Goal: Task Accomplishment & Management: Manage account settings

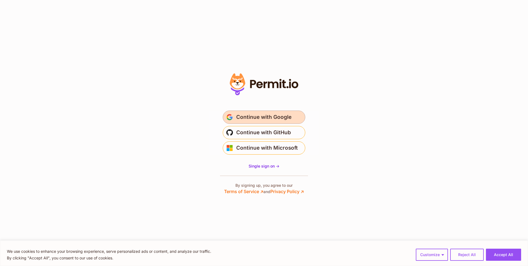
click at [287, 120] on span "Continue with Google" at bounding box center [263, 117] width 55 height 9
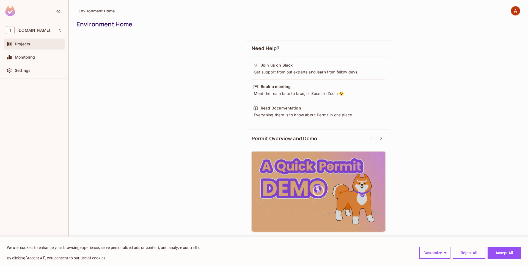
click at [38, 47] on div "Projects" at bounding box center [34, 44] width 56 height 7
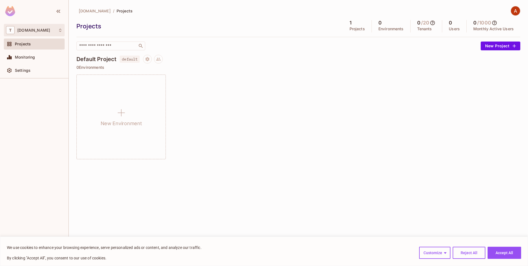
click at [31, 34] on div "T thermosphr.com" at bounding box center [34, 30] width 56 height 8
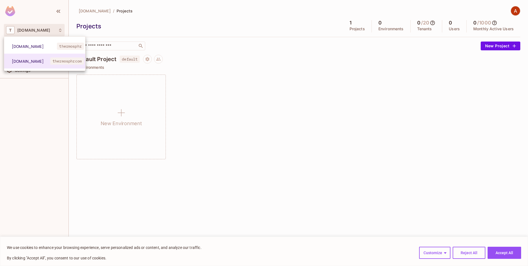
click at [32, 113] on div at bounding box center [264, 133] width 528 height 266
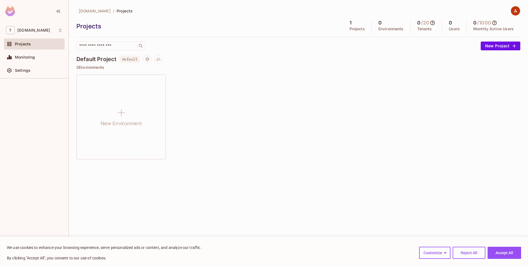
click at [16, 14] on div at bounding box center [34, 12] width 68 height 24
click at [62, 10] on button "button" at bounding box center [58, 11] width 9 height 9
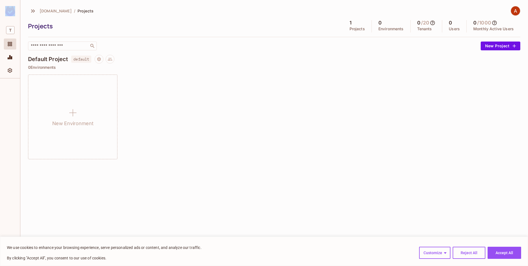
click at [7, 11] on img at bounding box center [10, 11] width 10 height 10
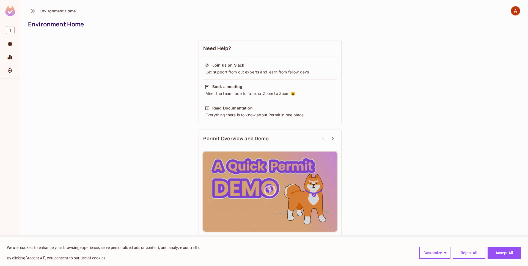
click at [48, 12] on span "Environment Home" at bounding box center [58, 10] width 36 height 5
click at [9, 48] on div "Projects" at bounding box center [10, 43] width 12 height 11
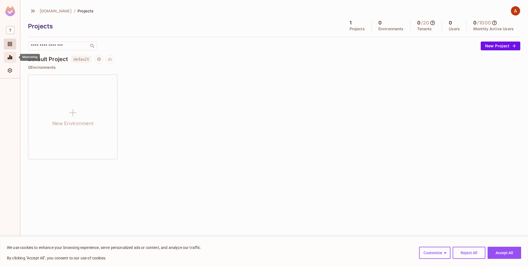
click at [12, 58] on icon "Monitoring" at bounding box center [10, 57] width 5 height 4
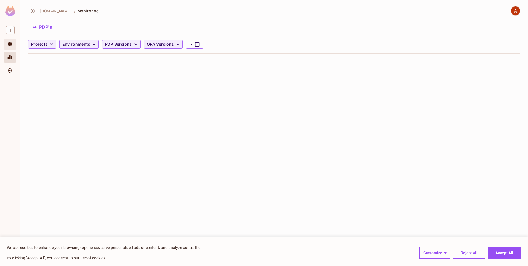
click at [12, 48] on div "Projects" at bounding box center [10, 43] width 12 height 11
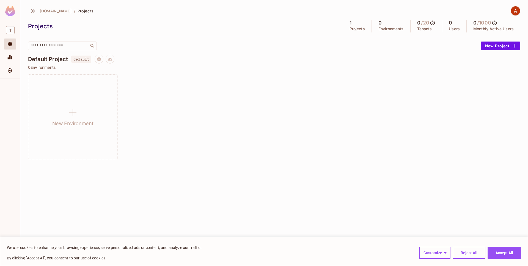
click at [53, 62] on h4 "Default Project" at bounding box center [48, 59] width 40 height 7
click at [14, 31] on span "T" at bounding box center [10, 30] width 9 height 8
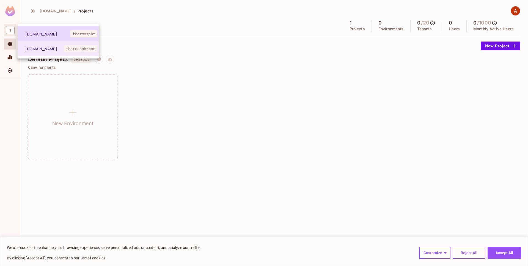
click at [33, 33] on span "thermosphr.com" at bounding box center [47, 33] width 45 height 5
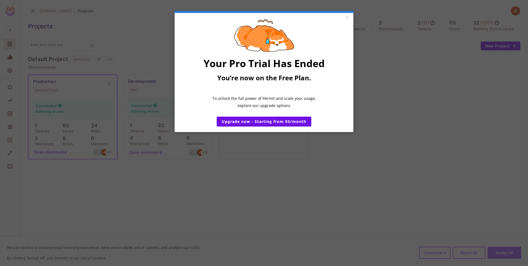
click at [146, 79] on appcues "× Your Pro Trial Has Ended You’re now on the Free Plan. ​ To unlock the full po…" at bounding box center [264, 133] width 528 height 266
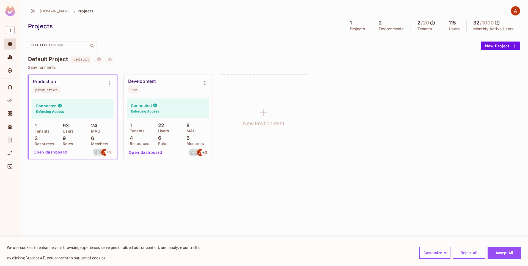
click at [154, 80] on div "Development" at bounding box center [141, 81] width 27 height 5
click at [152, 152] on button "Open dashboard" at bounding box center [145, 152] width 38 height 9
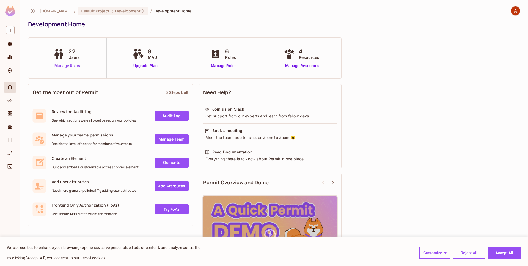
click at [72, 68] on link "Manage Users" at bounding box center [67, 66] width 31 height 6
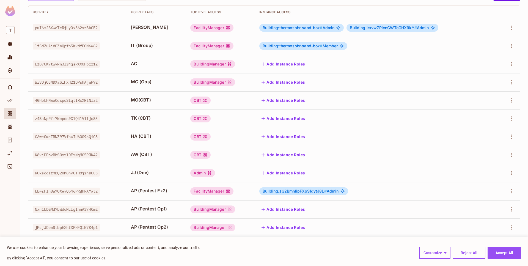
scroll to position [19, 0]
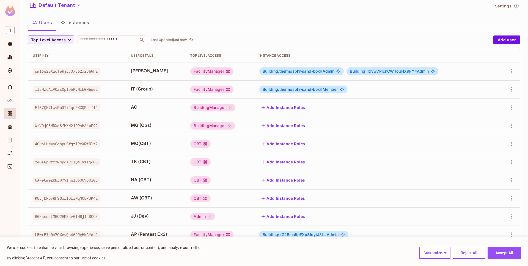
click at [228, 106] on icon at bounding box center [230, 108] width 4 height 4
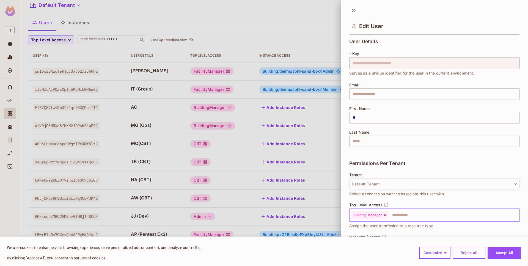
click at [405, 216] on input "text" at bounding box center [449, 215] width 120 height 11
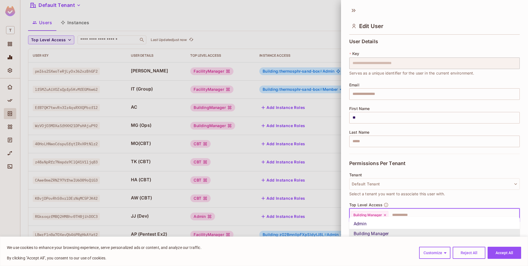
scroll to position [27, 0]
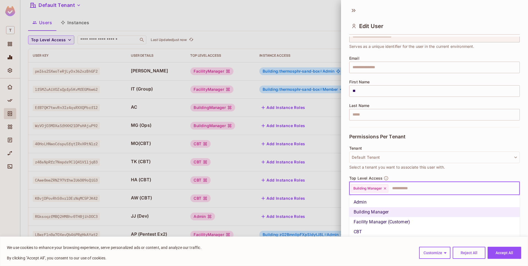
click at [386, 196] on ul "Admin Building Manager Facility Manager (Customer) CBT" at bounding box center [434, 217] width 170 height 44
click at [381, 201] on li "Admin" at bounding box center [434, 202] width 170 height 10
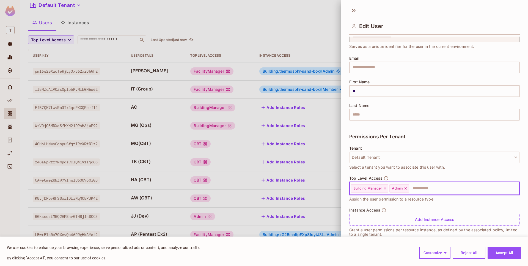
click at [386, 190] on icon at bounding box center [385, 188] width 4 height 4
click at [470, 254] on button "Reject All" at bounding box center [469, 253] width 33 height 12
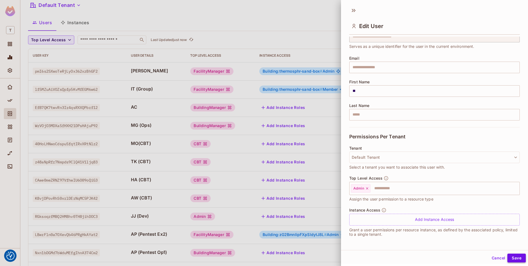
click at [520, 259] on button "Save" at bounding box center [516, 258] width 18 height 9
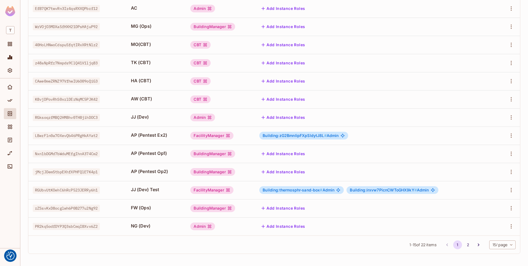
scroll to position [0, 0]
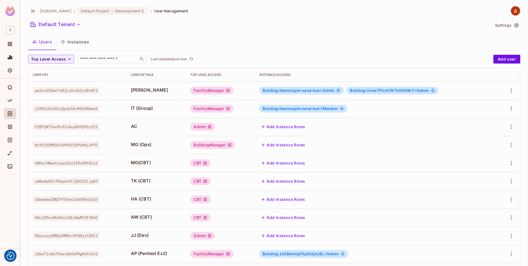
click at [137, 126] on span "AC" at bounding box center [156, 126] width 51 height 6
click at [510, 126] on icon "button" at bounding box center [511, 126] width 7 height 7
click at [500, 137] on li "Edit" at bounding box center [487, 139] width 49 height 12
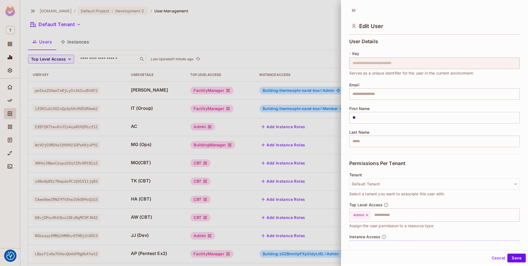
click at [246, 33] on div at bounding box center [264, 133] width 528 height 266
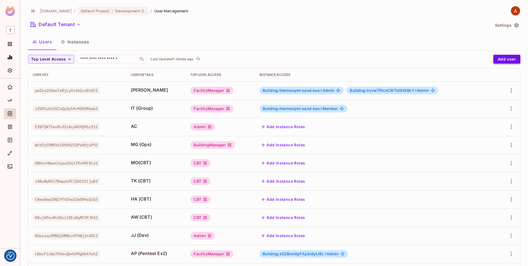
click at [510, 62] on button "Add user" at bounding box center [506, 59] width 27 height 9
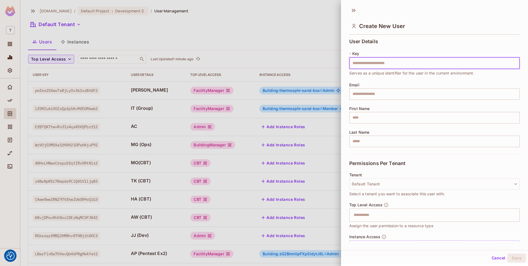
click at [376, 61] on input "text" at bounding box center [434, 63] width 170 height 12
click at [450, 65] on input "text" at bounding box center [434, 63] width 170 height 12
paste input "**********"
type input "**********"
click at [383, 92] on input "text" at bounding box center [434, 94] width 170 height 12
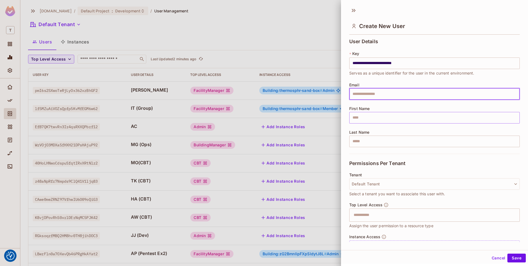
click at [371, 116] on input "text" at bounding box center [434, 118] width 170 height 12
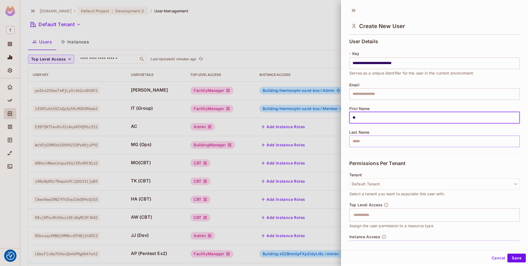
type input "**"
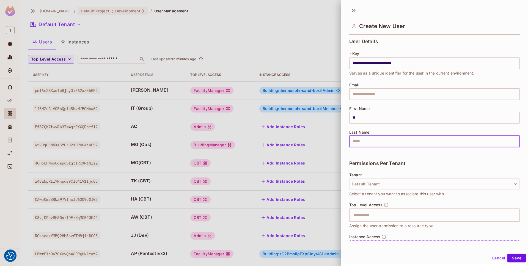
click at [368, 142] on input "text" at bounding box center [434, 142] width 170 height 12
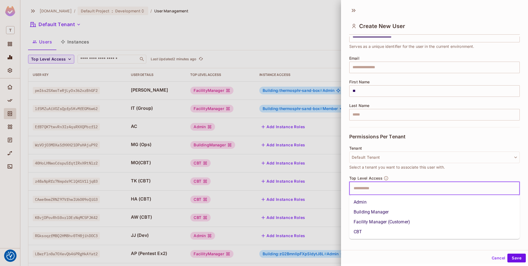
click at [352, 190] on input "text" at bounding box center [429, 188] width 159 height 11
click at [364, 201] on li "Admin" at bounding box center [434, 202] width 170 height 10
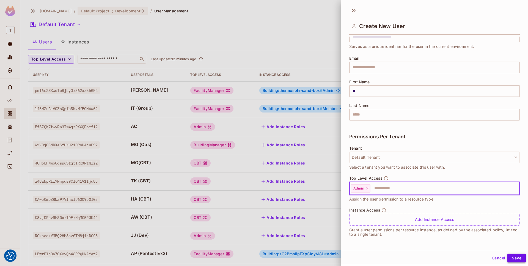
click at [515, 258] on button "Save" at bounding box center [516, 258] width 18 height 9
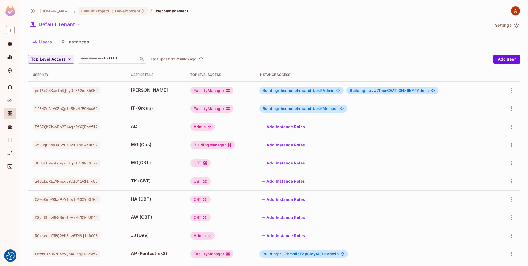
scroll to position [118, 0]
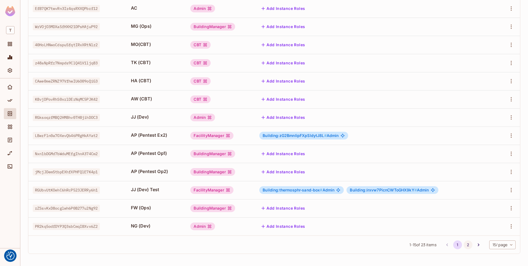
click at [467, 246] on button "2" at bounding box center [468, 244] width 9 height 9
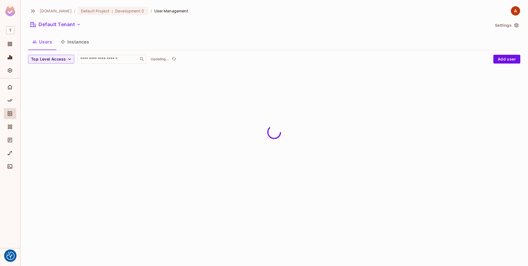
scroll to position [0, 0]
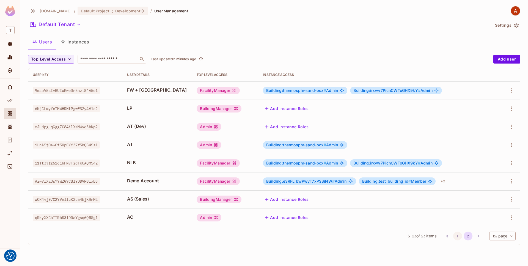
click at [457, 235] on button "1" at bounding box center [457, 236] width 9 height 9
click at [457, 235] on div "thermosphr.com / Default Project : Development / User Management Default Tenant…" at bounding box center [274, 133] width 508 height 266
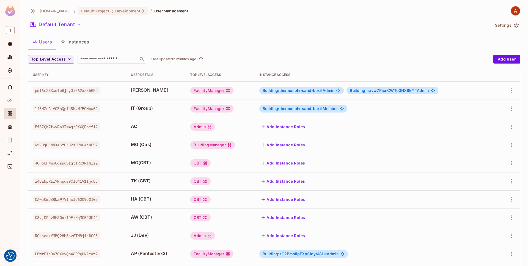
click at [285, 125] on button "Add Instance Roles" at bounding box center [283, 126] width 48 height 9
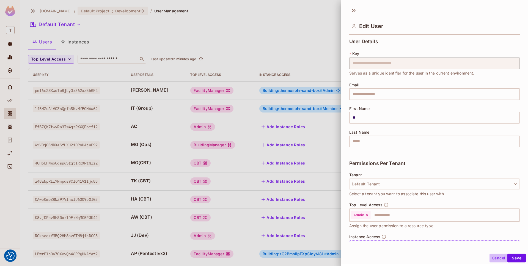
click at [494, 256] on button "Cancel" at bounding box center [498, 258] width 18 height 9
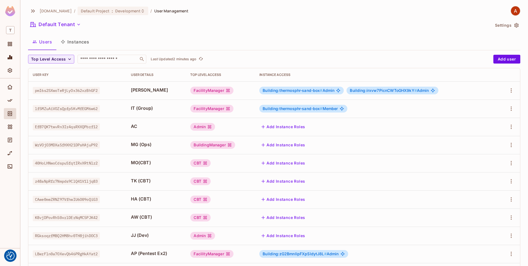
scroll to position [118, 0]
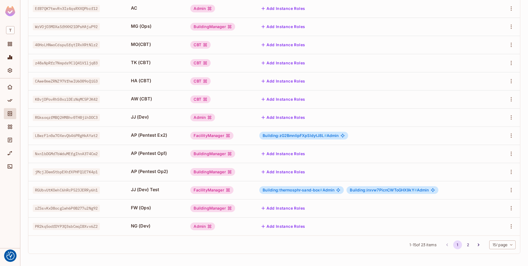
click at [470, 249] on li "2" at bounding box center [468, 244] width 10 height 9
click at [465, 243] on button "2" at bounding box center [468, 244] width 9 height 9
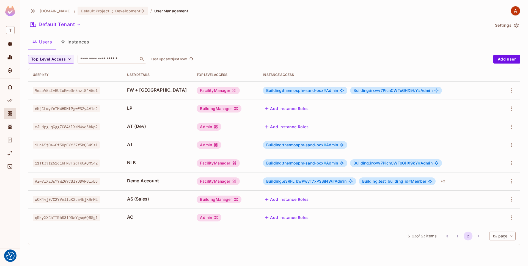
click at [278, 216] on button "Add Instance Roles" at bounding box center [287, 217] width 48 height 9
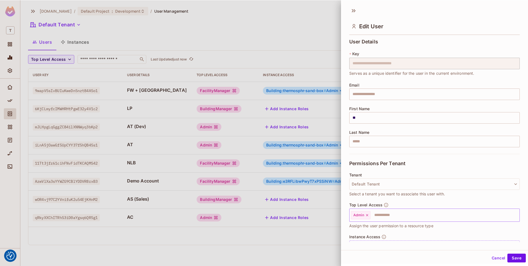
scroll to position [27, 0]
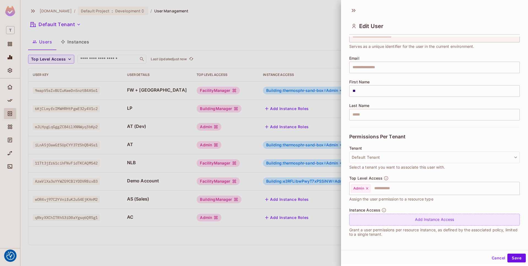
click at [406, 220] on div "Add Instance Access" at bounding box center [434, 220] width 170 height 12
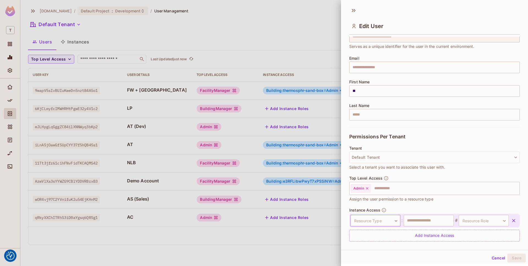
click at [383, 220] on body "We use cookies to enhance your browsing experience, serve personalized ads or c…" at bounding box center [264, 133] width 528 height 266
click at [382, 227] on li "Building" at bounding box center [374, 225] width 51 height 10
click at [425, 226] on input "text" at bounding box center [429, 221] width 50 height 12
click at [426, 222] on input "text" at bounding box center [429, 221] width 50 height 12
type input "**********"
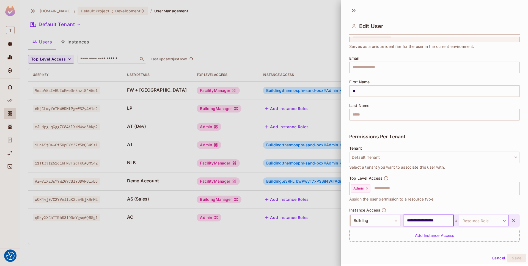
click at [486, 222] on body "We use cookies to enhance your browsing experience, serve personalized ads or c…" at bounding box center [264, 133] width 528 height 266
click at [479, 247] on li "Admin" at bounding box center [483, 245] width 51 height 10
click at [512, 259] on button "Save" at bounding box center [516, 258] width 18 height 9
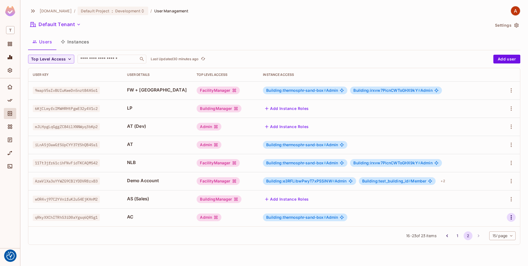
click at [513, 217] on icon "button" at bounding box center [511, 217] width 7 height 7
click at [499, 250] on span "Delete User" at bounding box center [489, 253] width 25 height 9
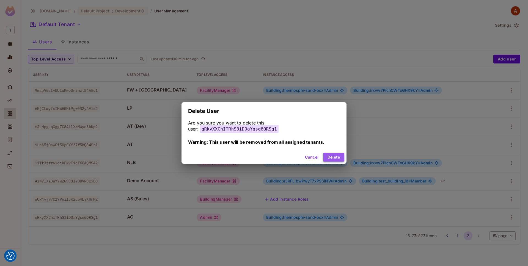
click at [337, 155] on button "Delete" at bounding box center [333, 157] width 21 height 9
